Goal: Task Accomplishment & Management: Manage account settings

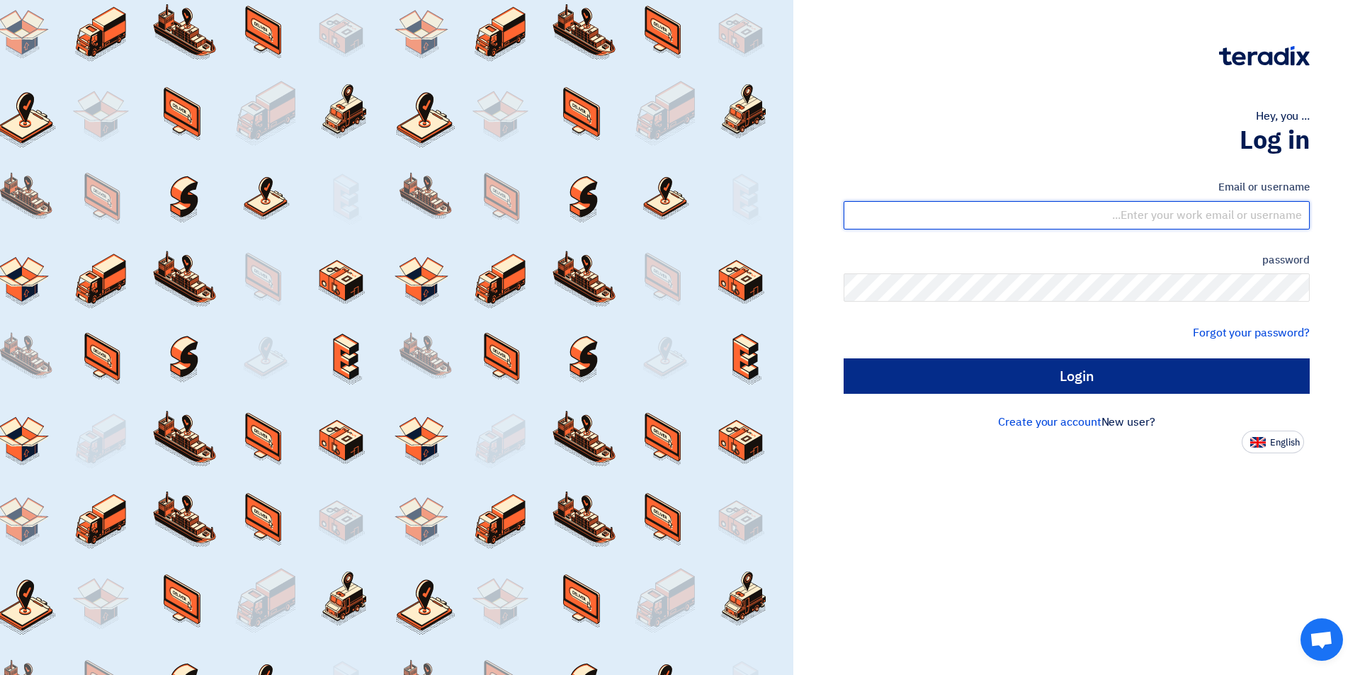
type input "sales@tareeqalkhair.com"
click at [1046, 377] on input "Login" at bounding box center [1077, 375] width 466 height 35
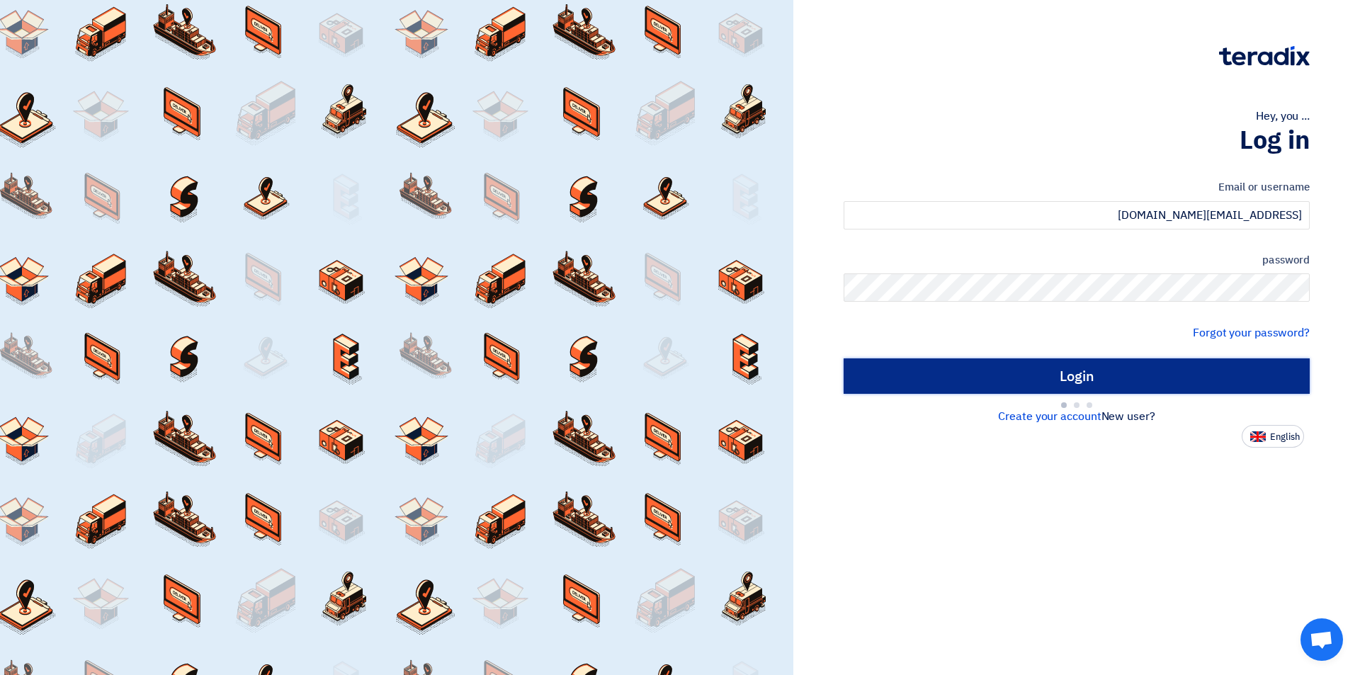
type input "Sign in"
